Goal: Task Accomplishment & Management: Use online tool/utility

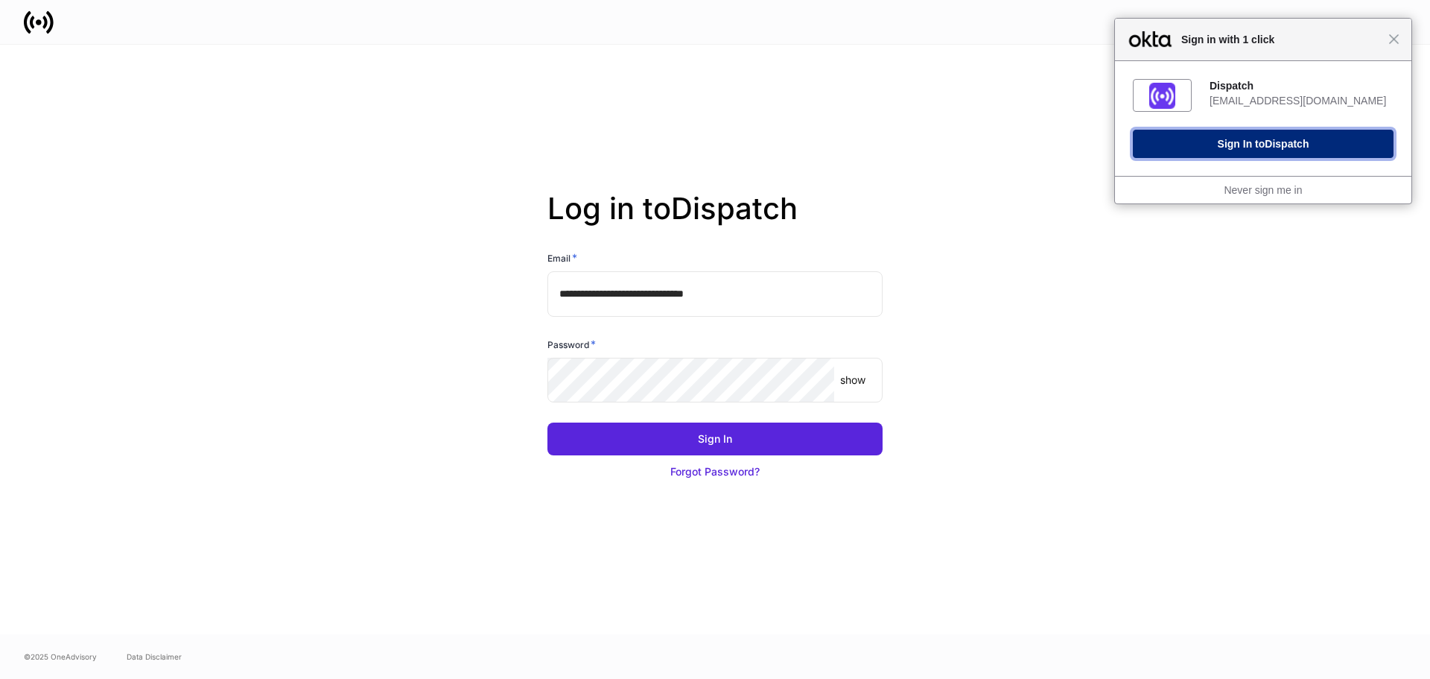
click at [1257, 158] on button "Sign In to Dispatch" at bounding box center [1263, 144] width 261 height 28
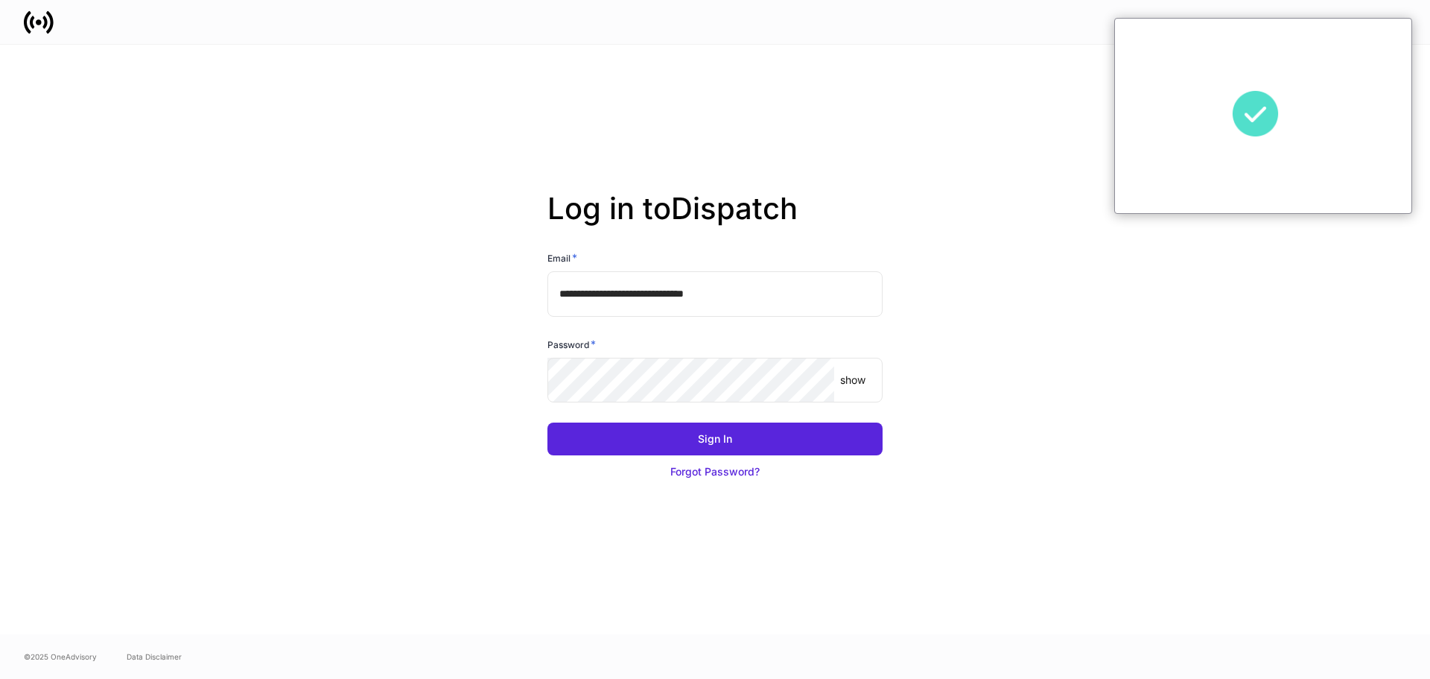
type input "**********"
